Goal: Communication & Community: Answer question/provide support

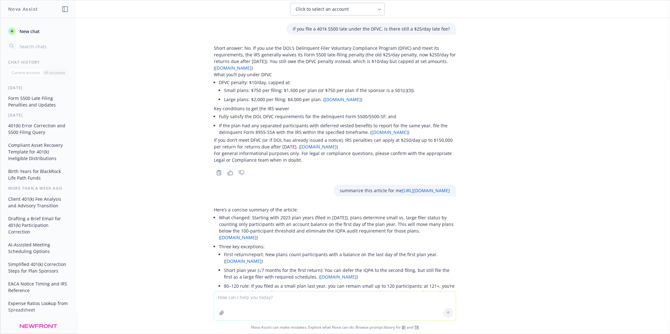
scroll to position [320, 0]
